Goal: Task Accomplishment & Management: Manage account settings

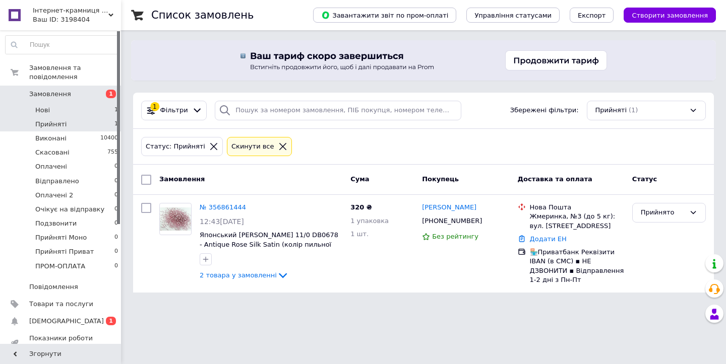
click at [73, 115] on li "Нові 1" at bounding box center [62, 110] width 124 height 14
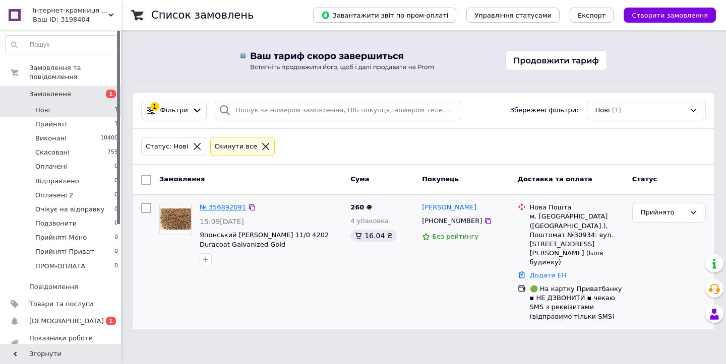
click at [212, 207] on link "№ 356892091" at bounding box center [223, 208] width 46 height 8
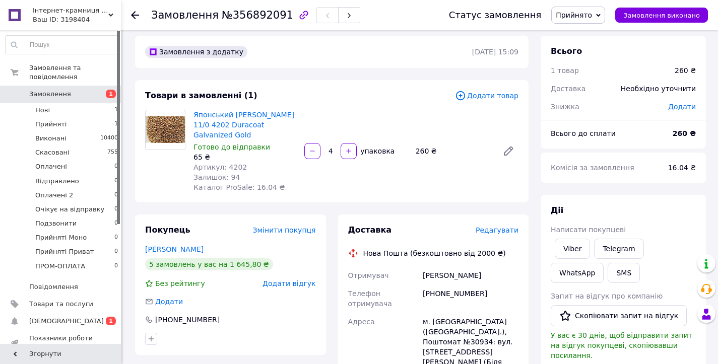
scroll to position [7, 0]
drag, startPoint x: 150, startPoint y: 15, endPoint x: 276, endPoint y: 25, distance: 125.9
click at [276, 25] on div "Замовлення №356892091 Статус замовлення Прийнято Виконано Скасовано Оплачено Ві…" at bounding box center [419, 15] width 577 height 30
copy h1 "Замовлення №356892091"
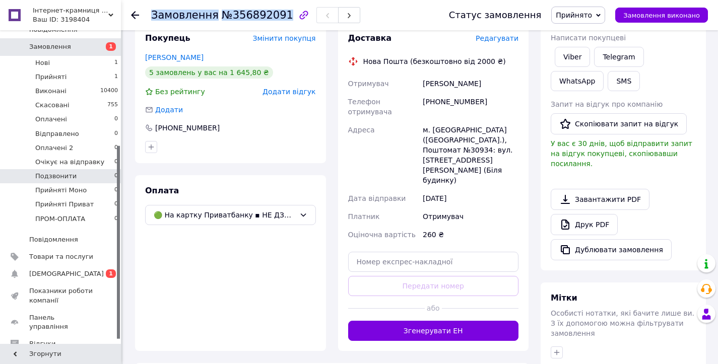
scroll to position [187, 0]
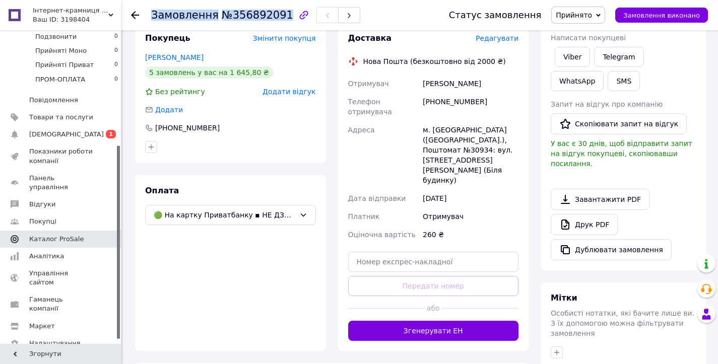
click at [58, 234] on link "Каталог ProSale" at bounding box center [62, 239] width 124 height 17
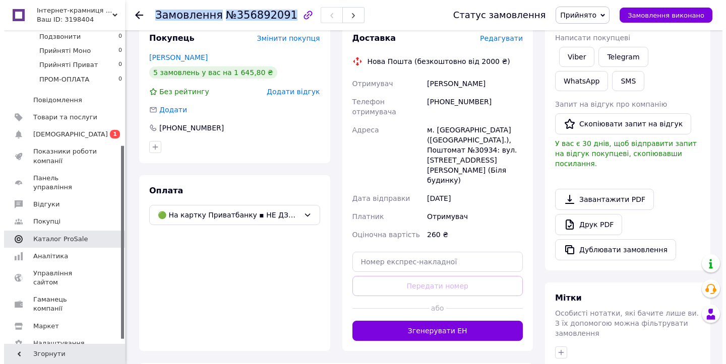
scroll to position [28, 0]
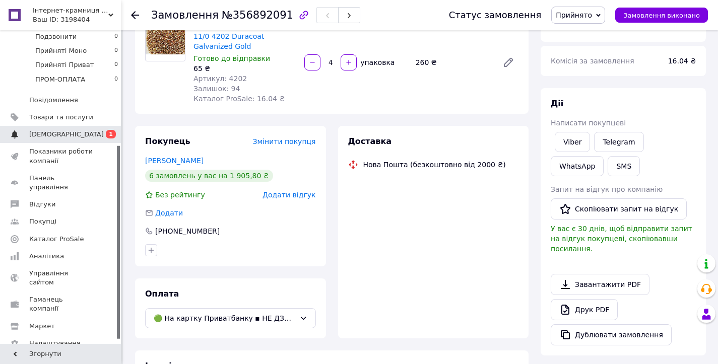
scroll to position [96, 0]
click at [57, 134] on span "[DEMOGRAPHIC_DATA]" at bounding box center [66, 134] width 75 height 9
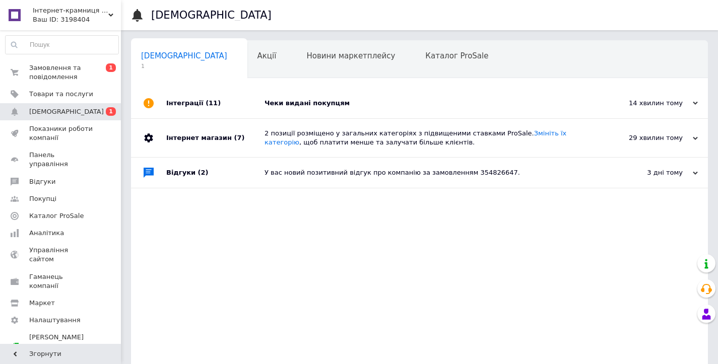
click at [284, 107] on div "Чеки видані покупцям" at bounding box center [431, 103] width 333 height 9
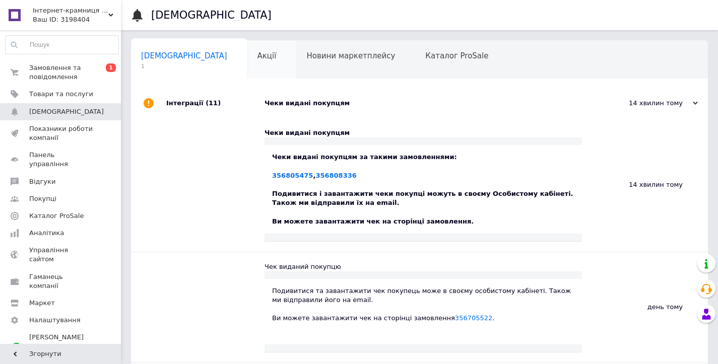
click at [247, 67] on div "Акції 0" at bounding box center [271, 60] width 49 height 38
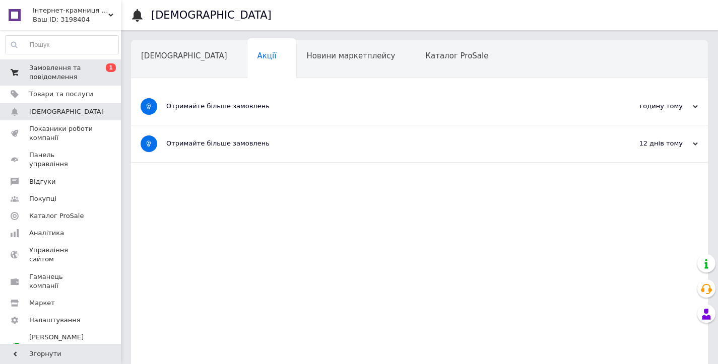
click at [57, 80] on span "Замовлення та повідомлення" at bounding box center [61, 72] width 64 height 18
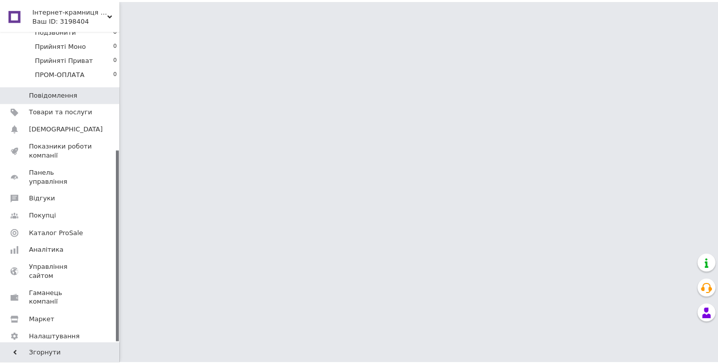
scroll to position [194, 0]
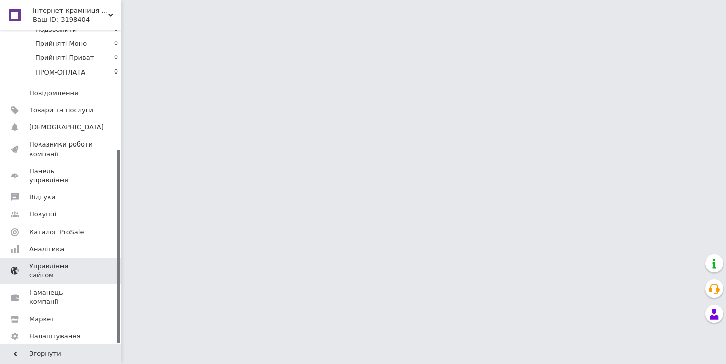
click at [61, 262] on span "Управління сайтом" at bounding box center [61, 271] width 64 height 18
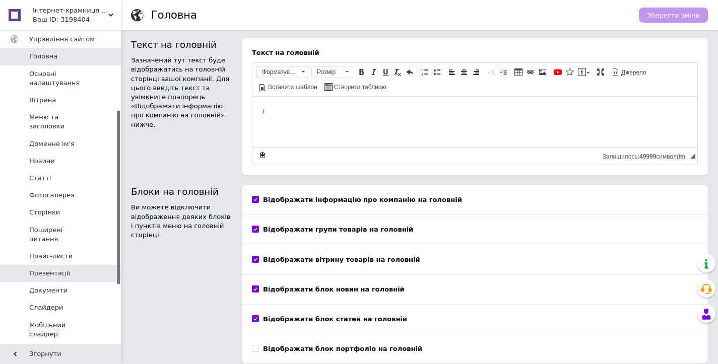
scroll to position [53, 0]
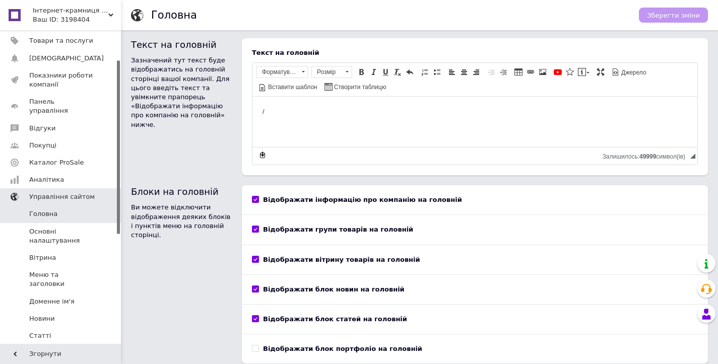
click at [60, 192] on link "Управління сайтом" at bounding box center [62, 196] width 124 height 17
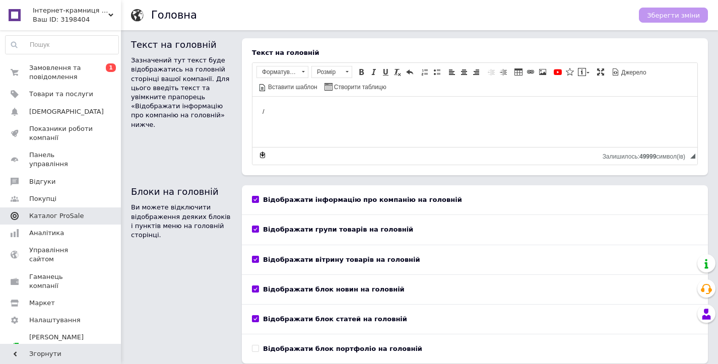
click at [65, 212] on link "Каталог ProSale" at bounding box center [62, 216] width 124 height 17
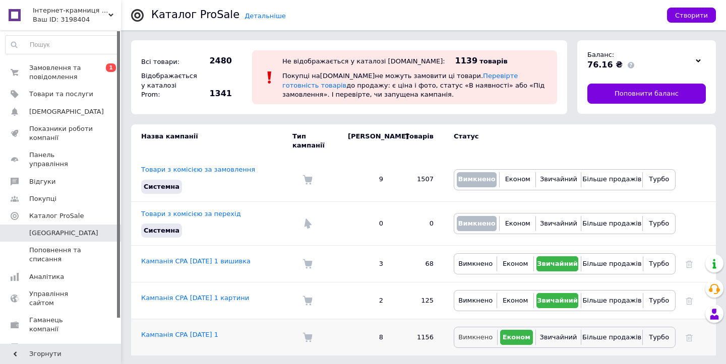
click at [469, 334] on span "Вимкнено" at bounding box center [475, 338] width 34 height 8
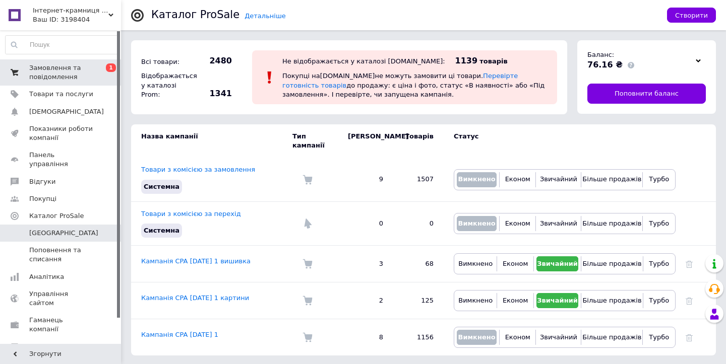
click at [52, 78] on span "Замовлення та повідомлення" at bounding box center [61, 72] width 64 height 18
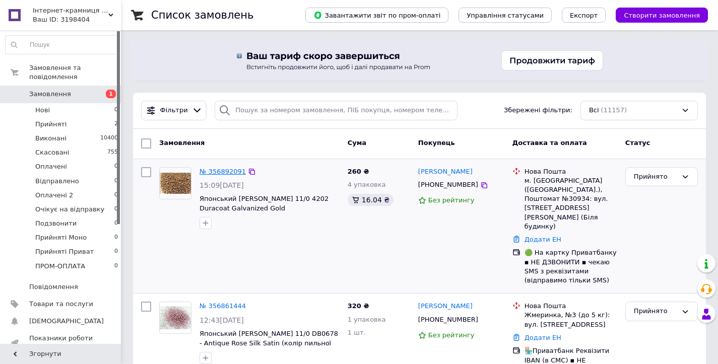
click at [221, 170] on link "№ 356892091" at bounding box center [223, 172] width 46 height 8
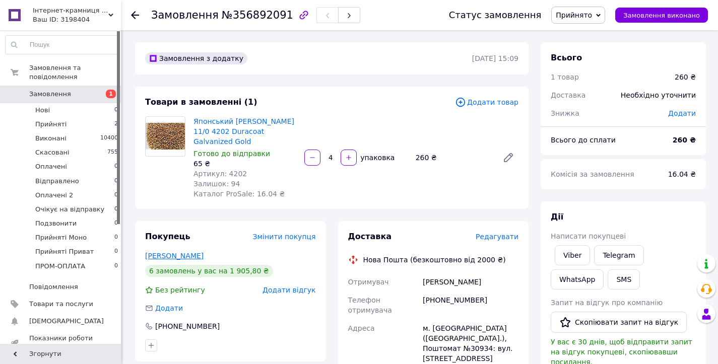
click at [186, 258] on link "[PERSON_NAME]" at bounding box center [174, 256] width 58 height 8
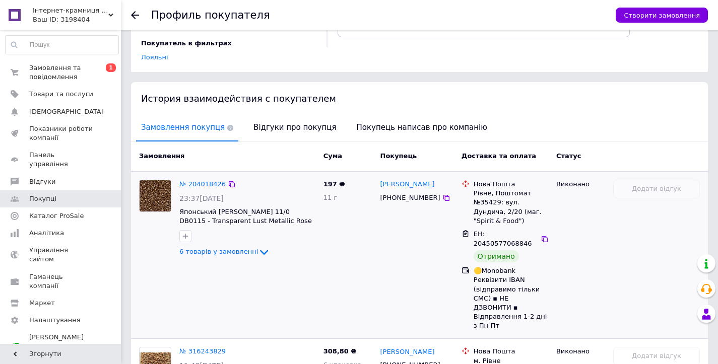
scroll to position [177, 0]
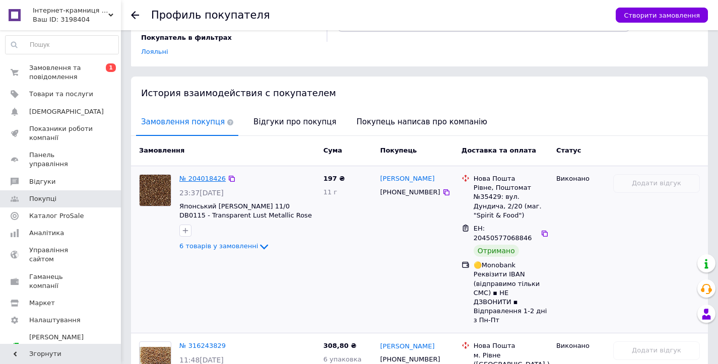
click at [197, 175] on link "№ 204018426" at bounding box center [202, 179] width 46 height 8
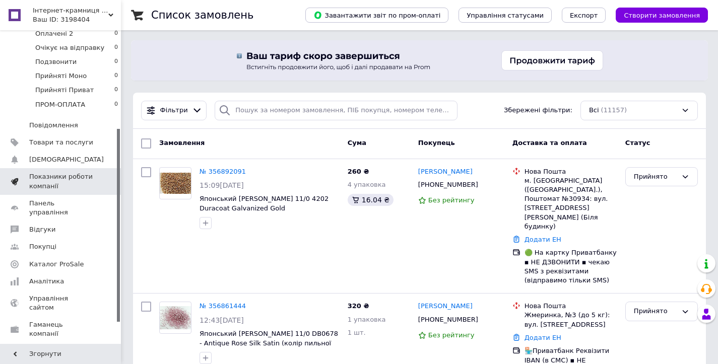
scroll to position [163, 0]
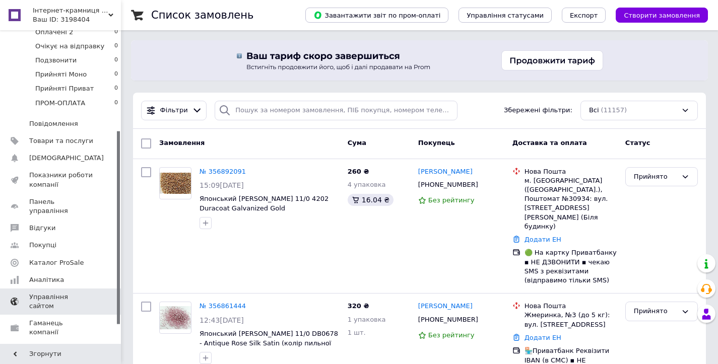
click at [61, 293] on span "Управління сайтом" at bounding box center [61, 302] width 64 height 18
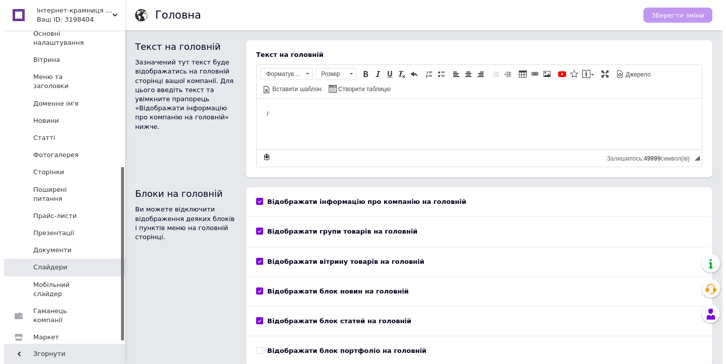
scroll to position [251, 0]
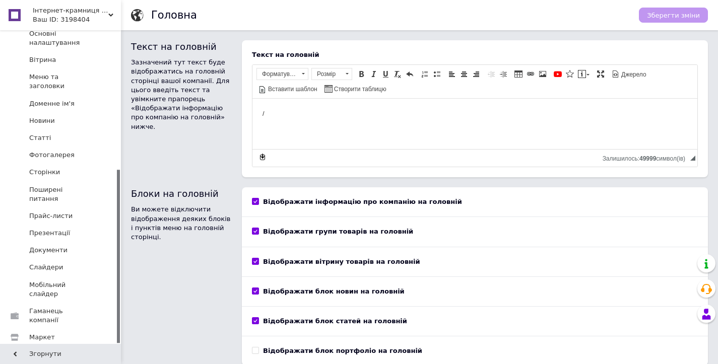
click at [67, 351] on span "Налаштування" at bounding box center [54, 355] width 51 height 9
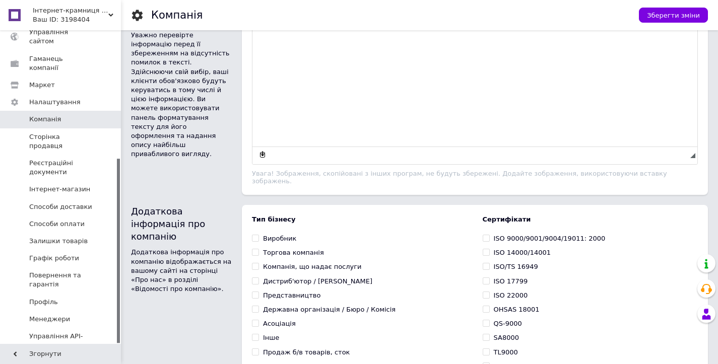
scroll to position [492, 0]
click at [60, 133] on span "Сторінка продавця" at bounding box center [61, 142] width 64 height 18
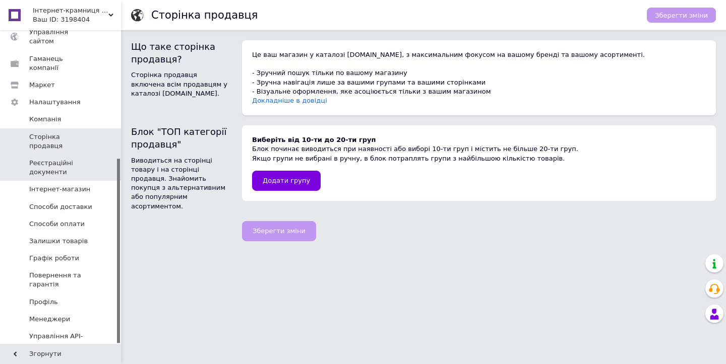
click at [62, 159] on span "Реєстраційні документи" at bounding box center [61, 168] width 64 height 18
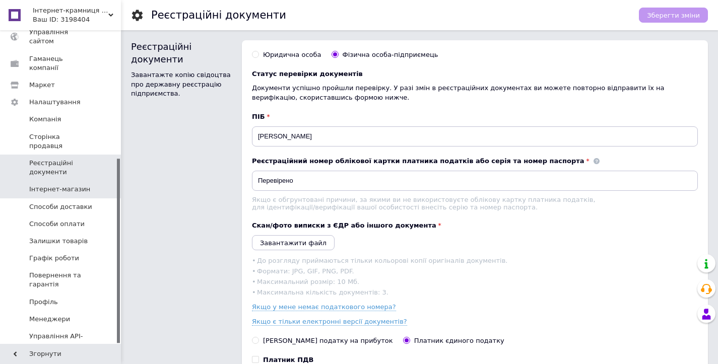
click at [71, 185] on span "Інтернет-магазин" at bounding box center [59, 189] width 61 height 9
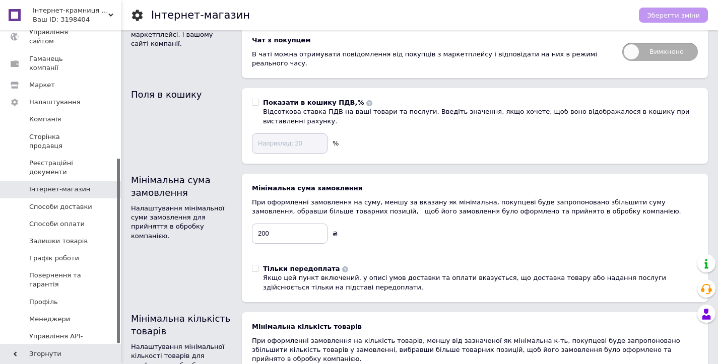
scroll to position [72, 0]
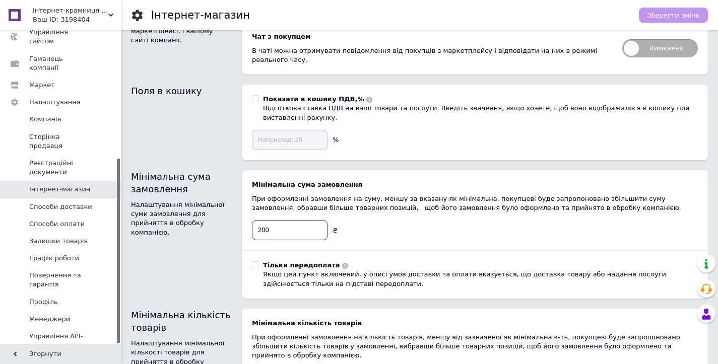
drag, startPoint x: 262, startPoint y: 230, endPoint x: 256, endPoint y: 230, distance: 5.1
click at [257, 230] on input "200" at bounding box center [290, 230] width 76 height 20
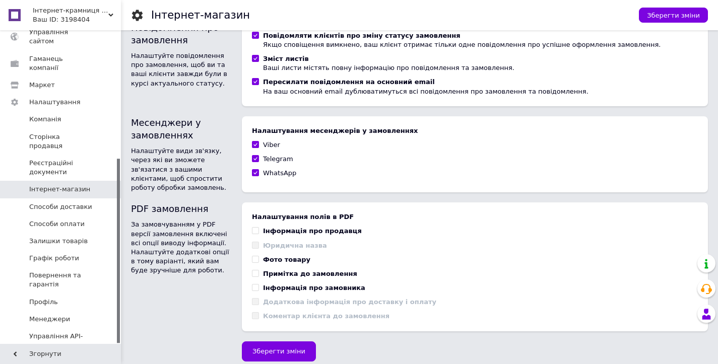
scroll to position [627, 0]
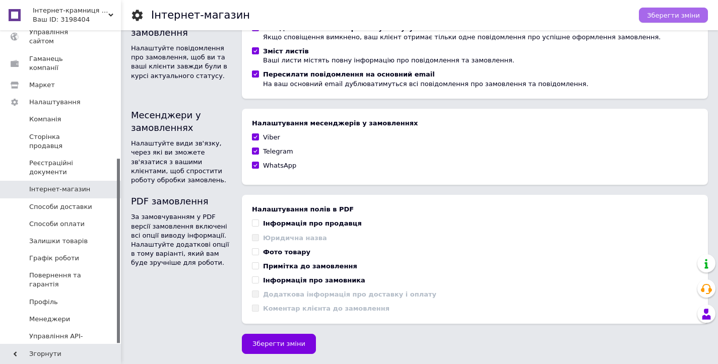
type input "300"
click at [678, 13] on span "Зберегти зміни" at bounding box center [673, 16] width 53 height 8
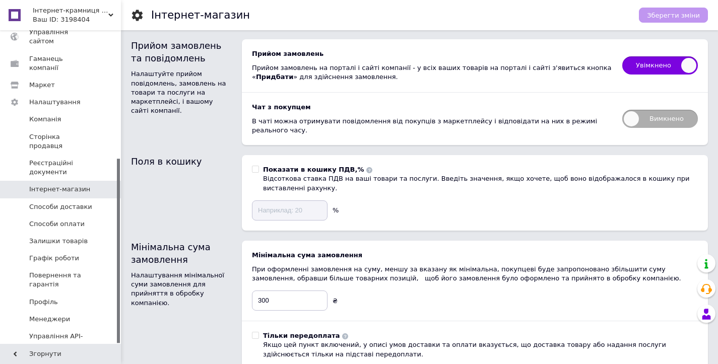
scroll to position [0, 0]
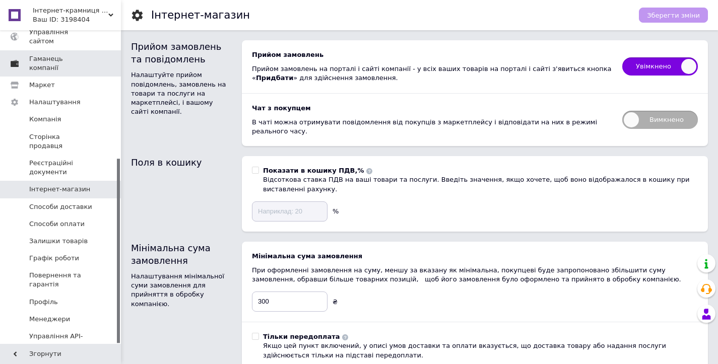
click at [56, 50] on link "Гаманець компанії" at bounding box center [62, 63] width 124 height 26
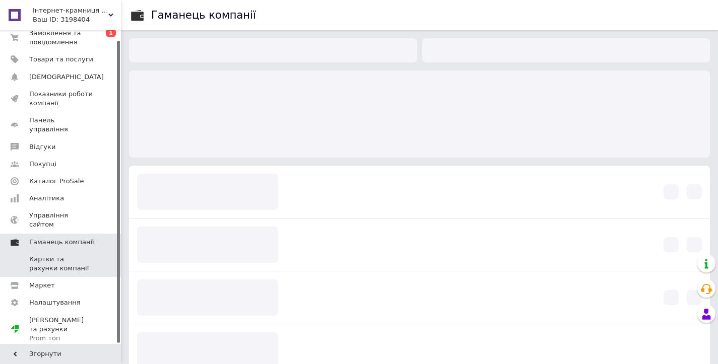
scroll to position [10, 0]
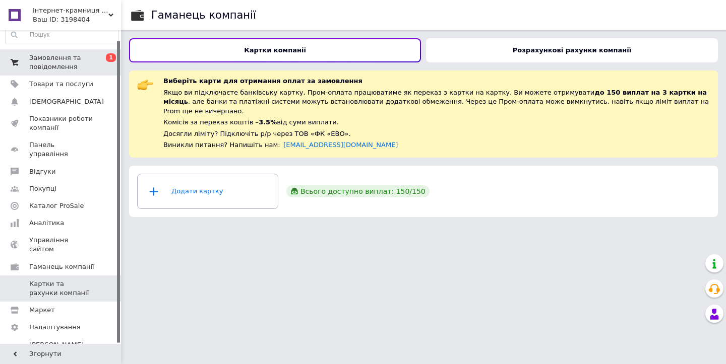
click at [57, 61] on span "Замовлення та повідомлення" at bounding box center [61, 62] width 64 height 18
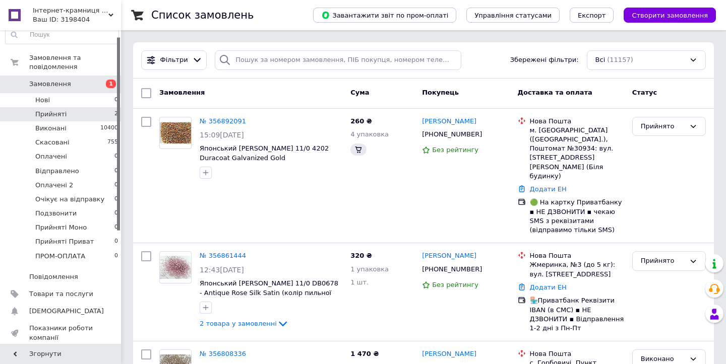
click at [99, 111] on li "Прийняті 2" at bounding box center [62, 114] width 124 height 14
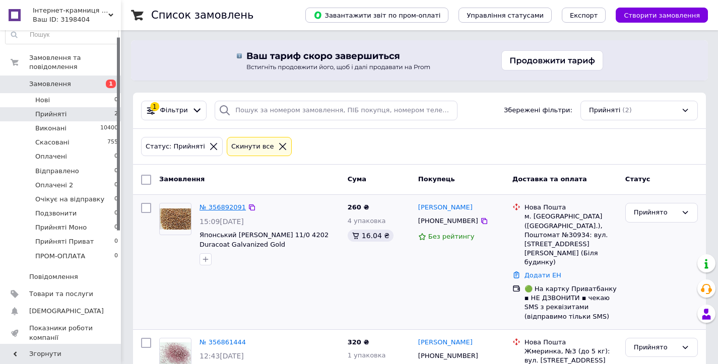
click at [214, 207] on link "№ 356892091" at bounding box center [223, 208] width 46 height 8
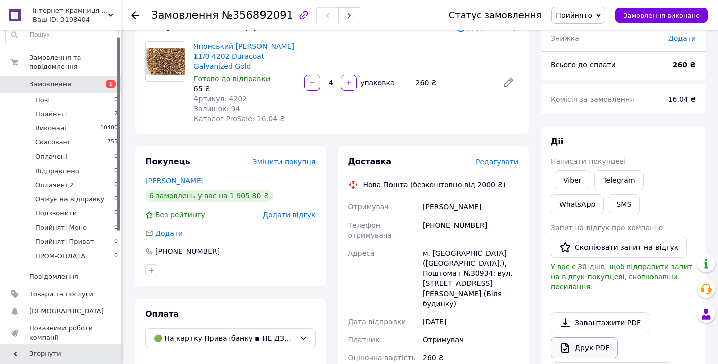
scroll to position [76, 0]
click at [600, 337] on link "Друк PDF" at bounding box center [584, 347] width 67 height 21
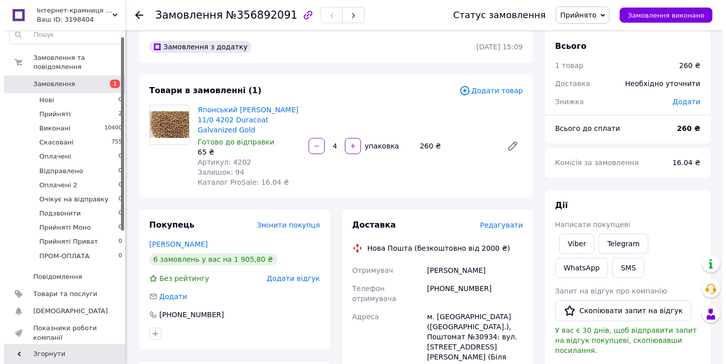
scroll to position [0, 0]
